Goal: Obtain resource: Obtain resource

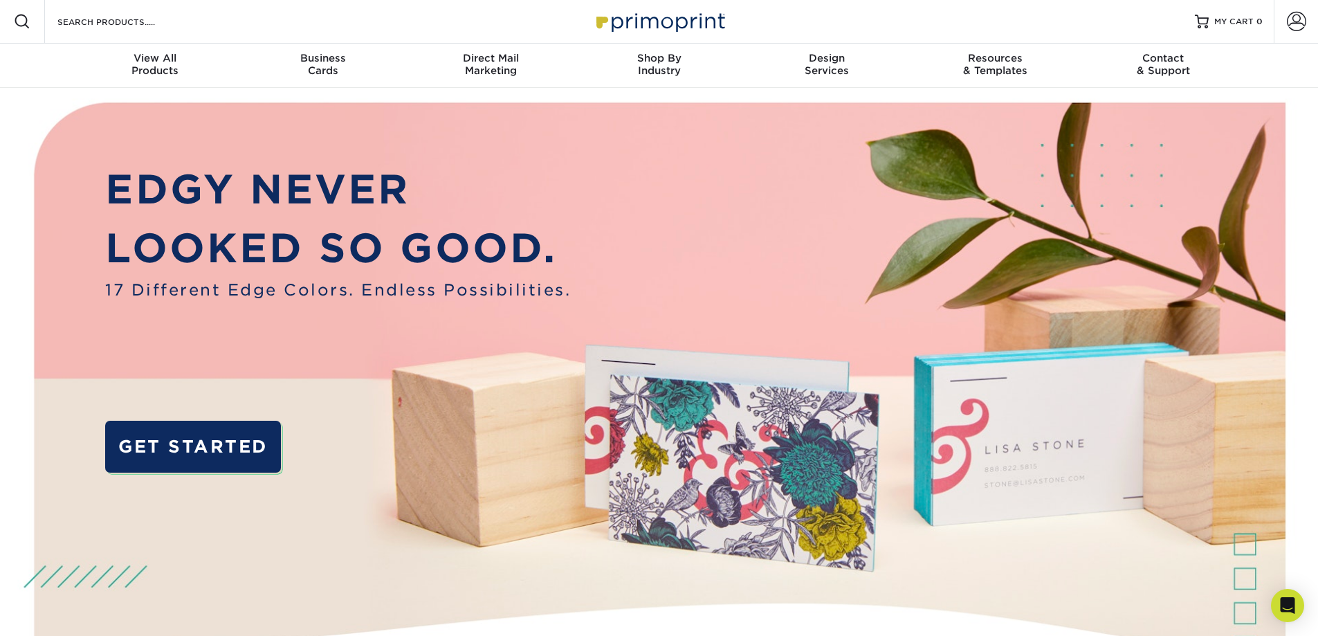
scroll to position [277, 0]
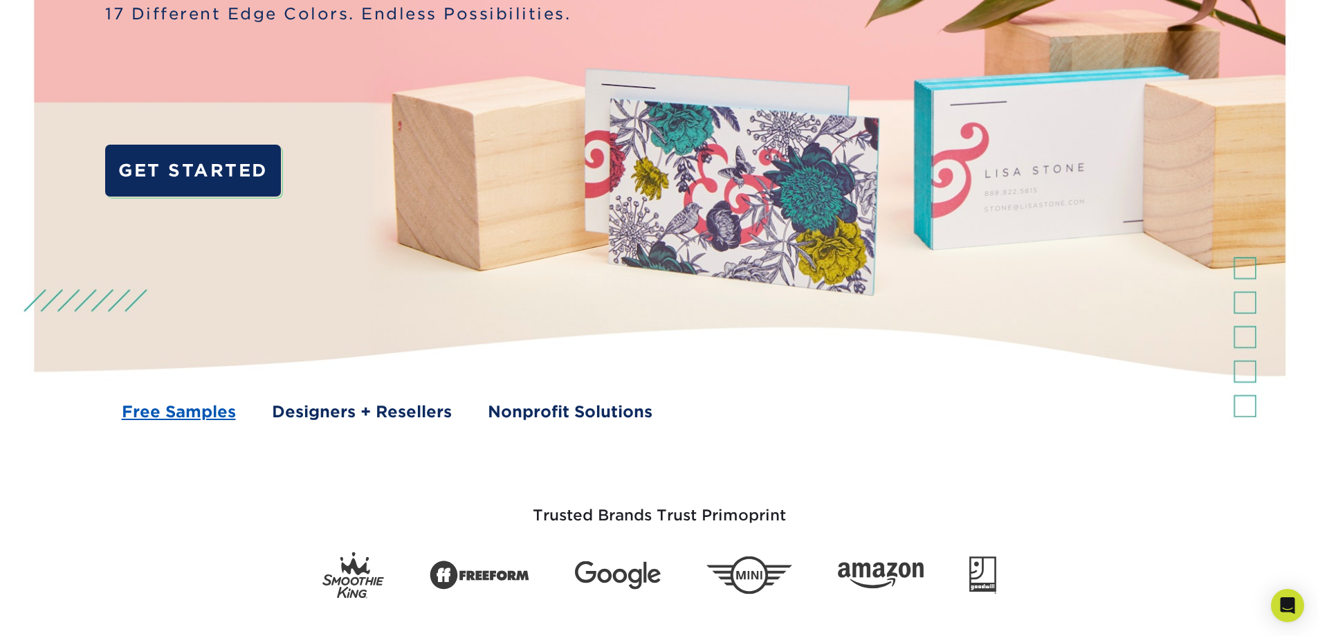
click at [206, 412] on link "Free Samples" at bounding box center [179, 412] width 114 height 24
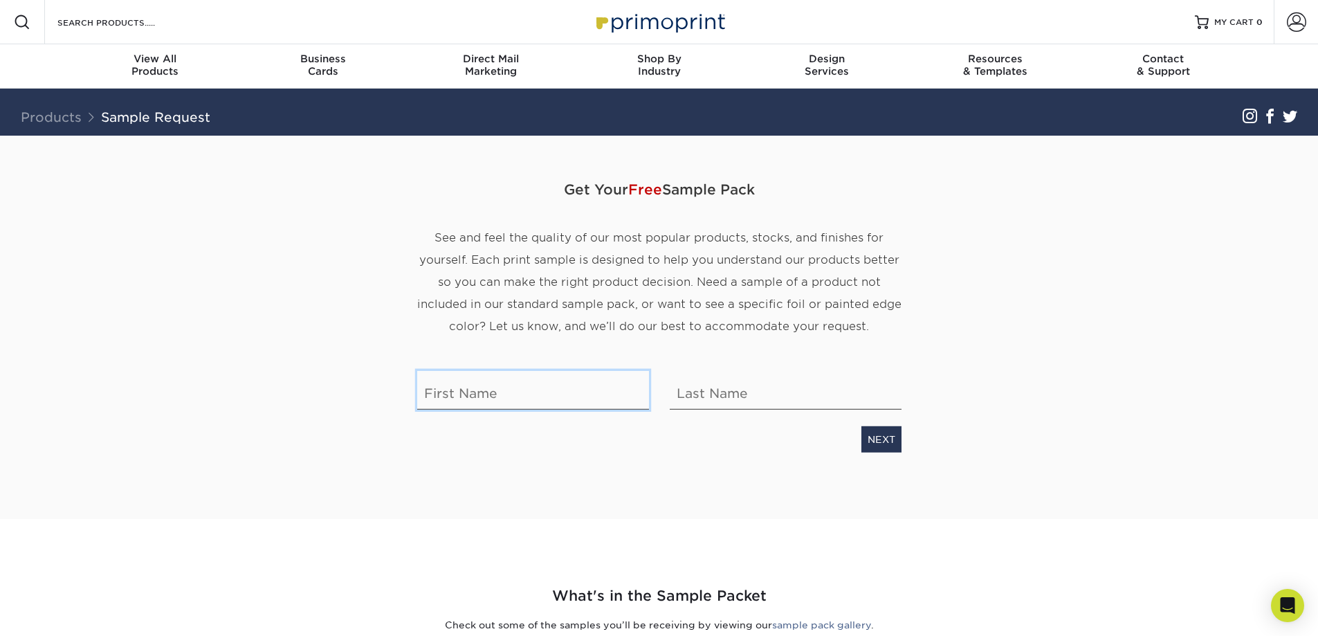
click at [511, 389] on input "text" at bounding box center [533, 390] width 232 height 39
type input "[PERSON_NAME]"
click at [884, 442] on link "NEXT" at bounding box center [881, 439] width 40 height 26
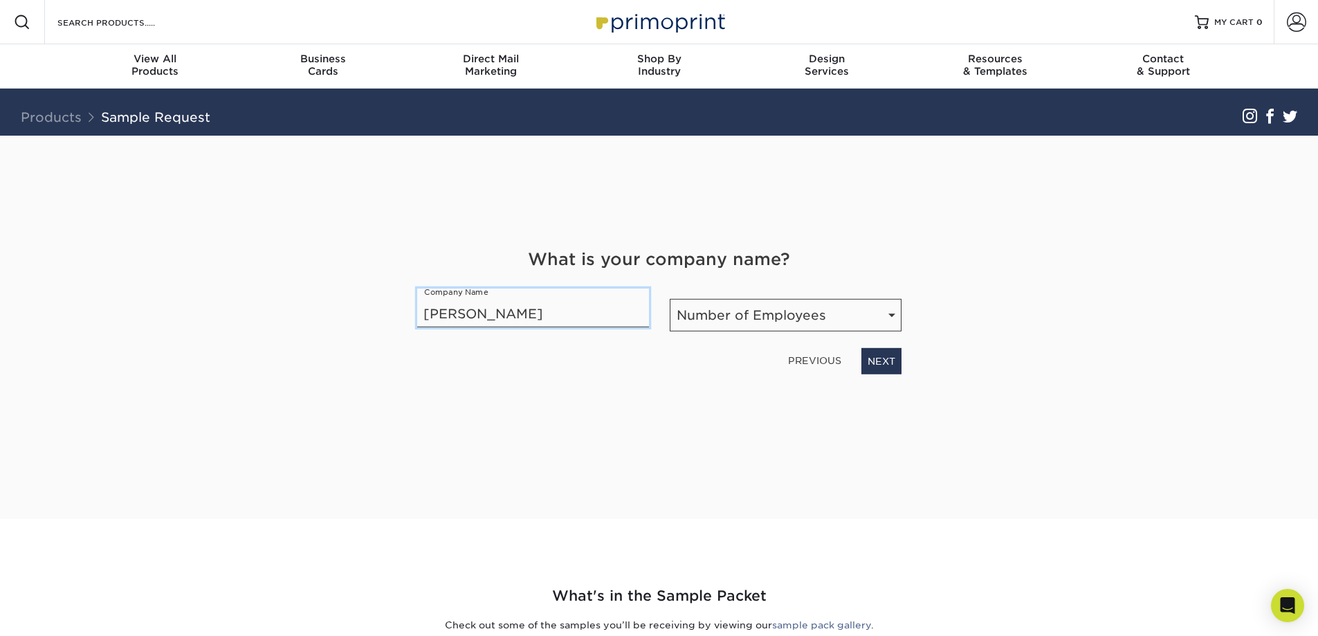
type input "Tripp Scott"
click at [885, 313] on select "Number of Employees Self-employed 1-10 employees 11-50 employees 51-200 employe…" at bounding box center [786, 315] width 232 height 33
select select "51-200"
click at [670, 299] on select "Number of Employees Self-employed 1-10 employees 11-50 employees 51-200 employe…" at bounding box center [786, 315] width 232 height 33
click at [882, 362] on link "NEXT" at bounding box center [881, 361] width 40 height 26
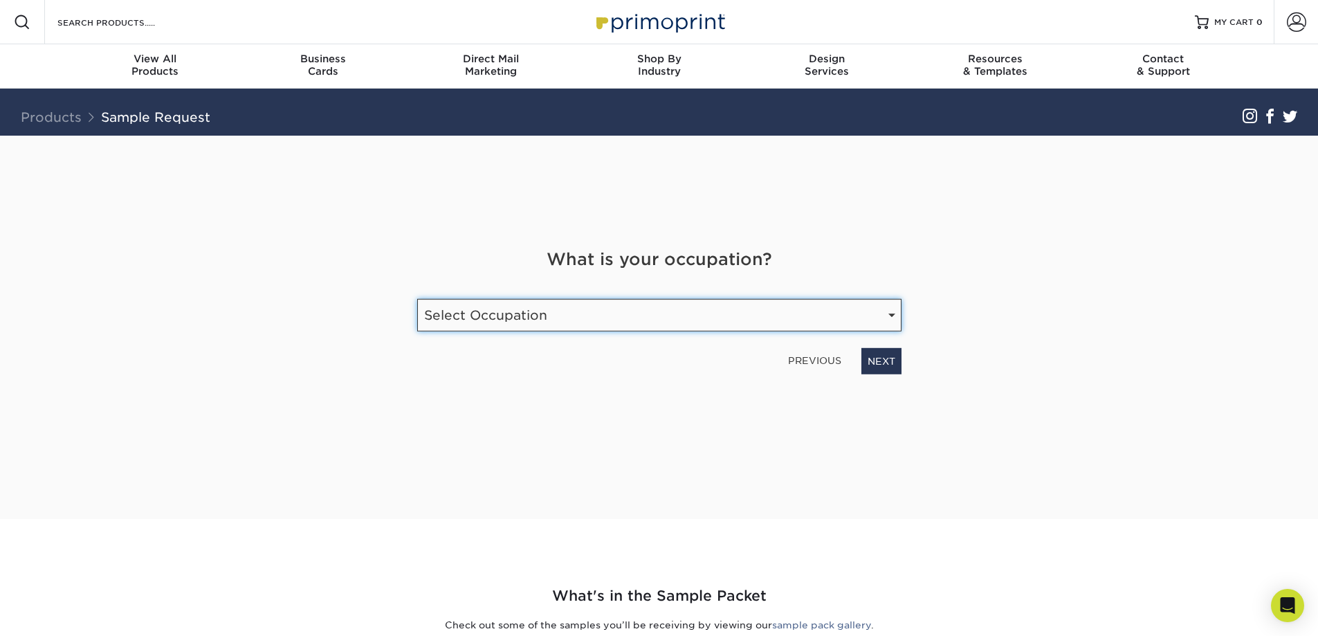
click at [869, 318] on select "Select Occupation Agency Automotive Blogger Cleaning Services Construction Educ…" at bounding box center [659, 315] width 484 height 33
select select "Legal"
click at [417, 299] on select "Select Occupation Agency Automotive Blogger Cleaning Services Construction Educ…" at bounding box center [659, 315] width 484 height 33
click at [867, 354] on link "NEXT" at bounding box center [881, 361] width 40 height 26
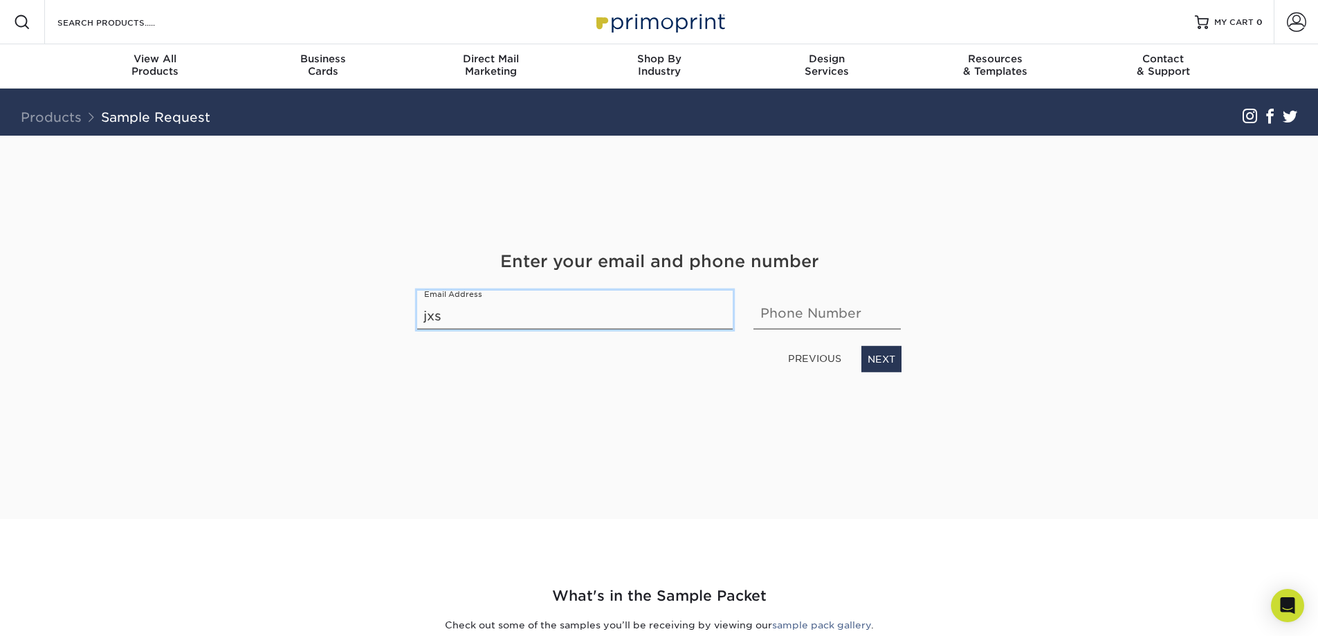
type input "jxs"
